Goal: Browse casually

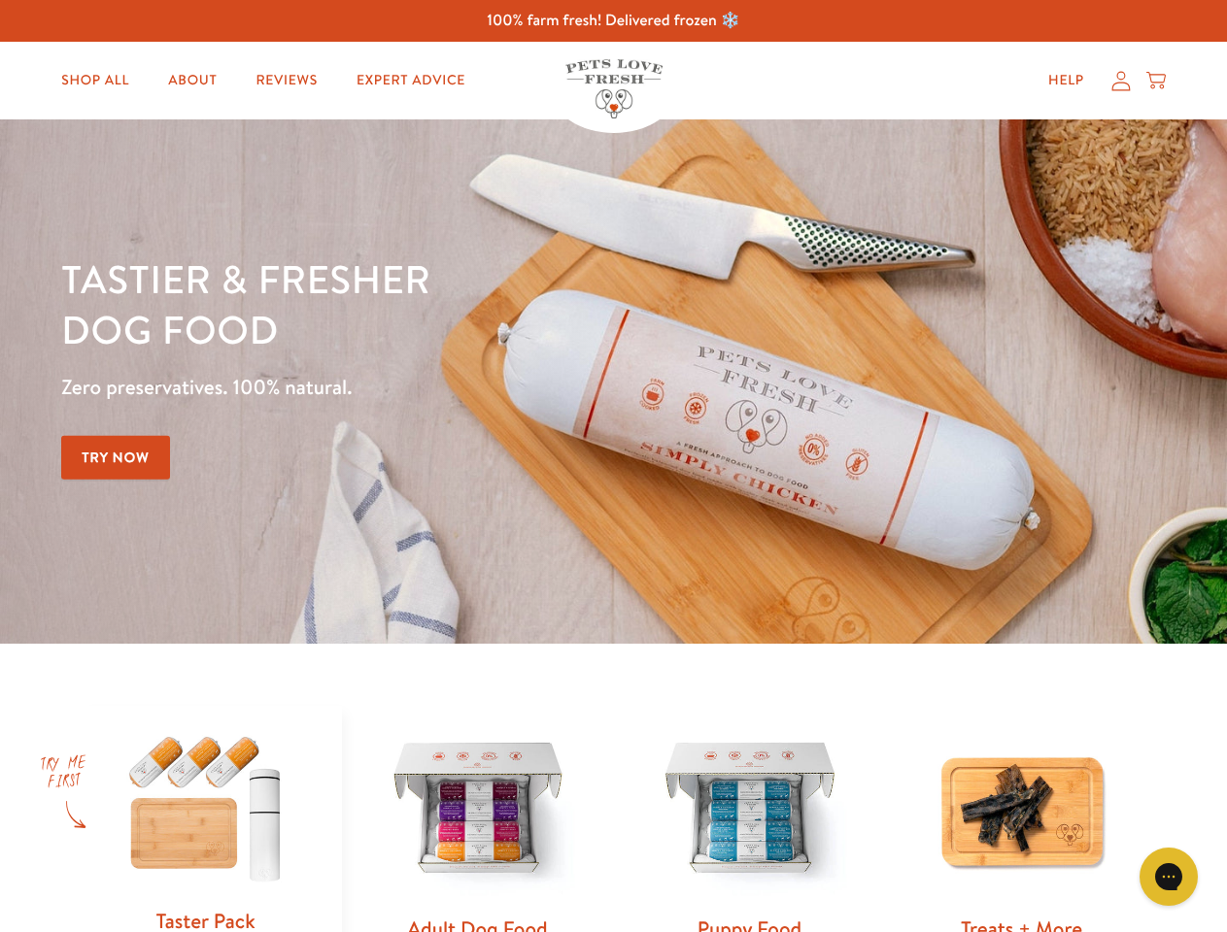
click at [613, 466] on div "Tastier & fresher dog food Zero preservatives. 100% natural. Try Now" at bounding box center [429, 381] width 736 height 256
click at [1168, 877] on icon "Gorgias live chat" at bounding box center [1168, 876] width 18 height 18
